Goal: Transaction & Acquisition: Subscribe to service/newsletter

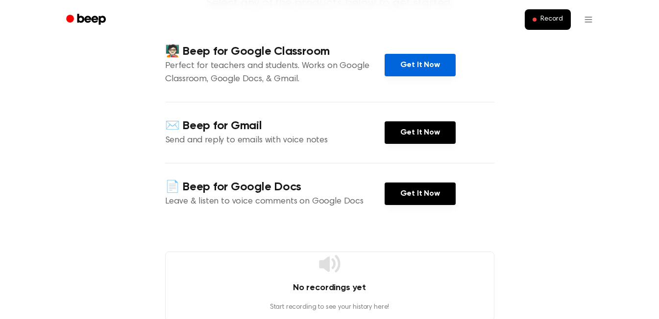
click at [413, 61] on link "Get It Now" at bounding box center [420, 65] width 71 height 23
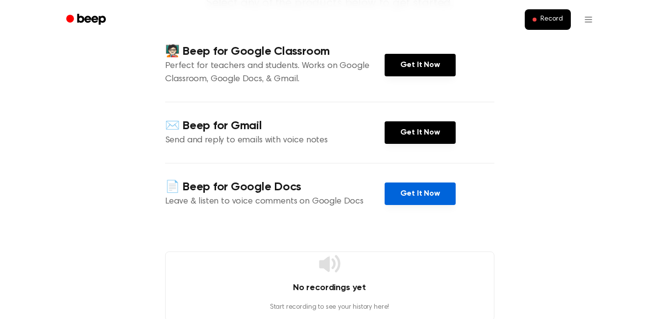
click at [426, 194] on link "Get It Now" at bounding box center [420, 194] width 71 height 23
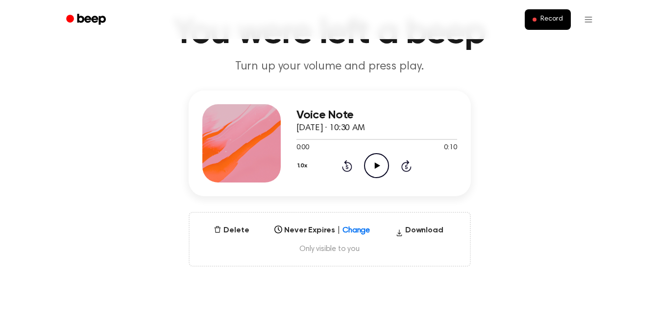
scroll to position [62, 0]
click at [377, 161] on icon "Play Audio" at bounding box center [376, 166] width 25 height 25
click at [228, 231] on button "Delete" at bounding box center [231, 231] width 43 height 12
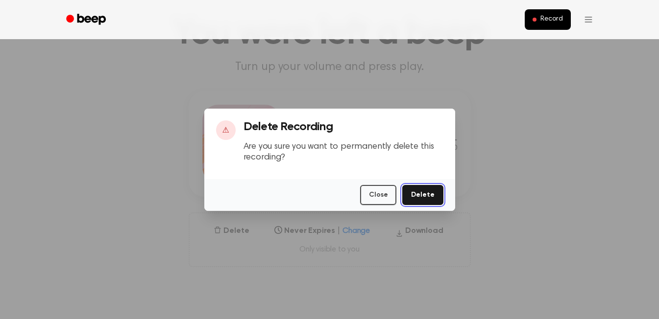
click at [419, 194] on button "Delete" at bounding box center [422, 195] width 41 height 20
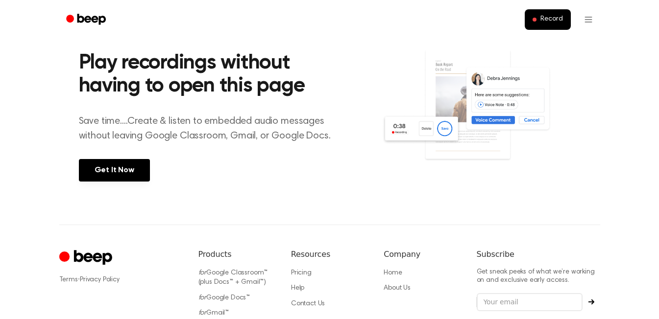
scroll to position [265, 0]
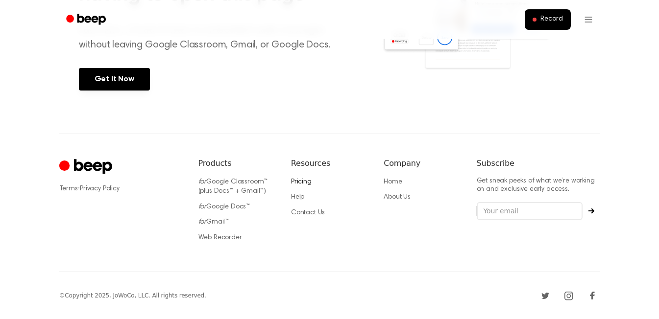
click at [301, 180] on link "Pricing" at bounding box center [301, 182] width 21 height 7
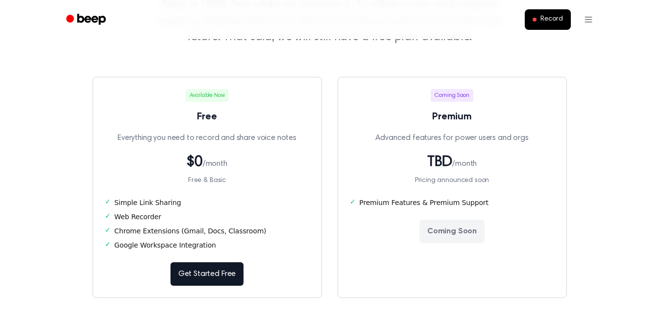
scroll to position [125, 0]
click at [220, 272] on link "Get Started Free" at bounding box center [207, 274] width 73 height 24
